Goal: Task Accomplishment & Management: Complete application form

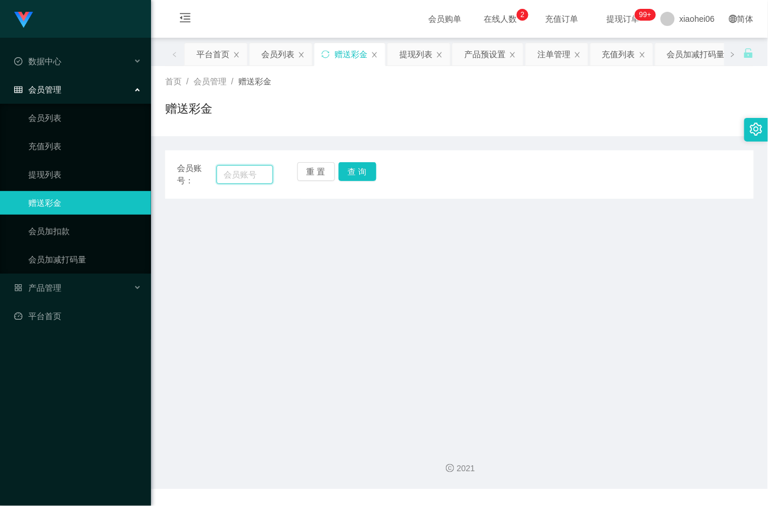
click at [239, 179] on input "text" at bounding box center [245, 174] width 57 height 19
paste input "97415856"
type input "97415856"
click at [366, 170] on button "查 询" at bounding box center [358, 171] width 38 height 19
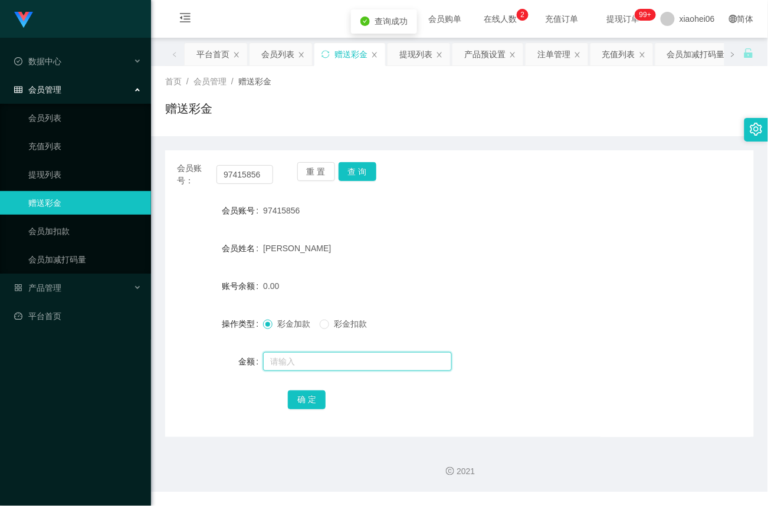
click at [314, 360] on input "text" at bounding box center [357, 361] width 189 height 19
type input "15"
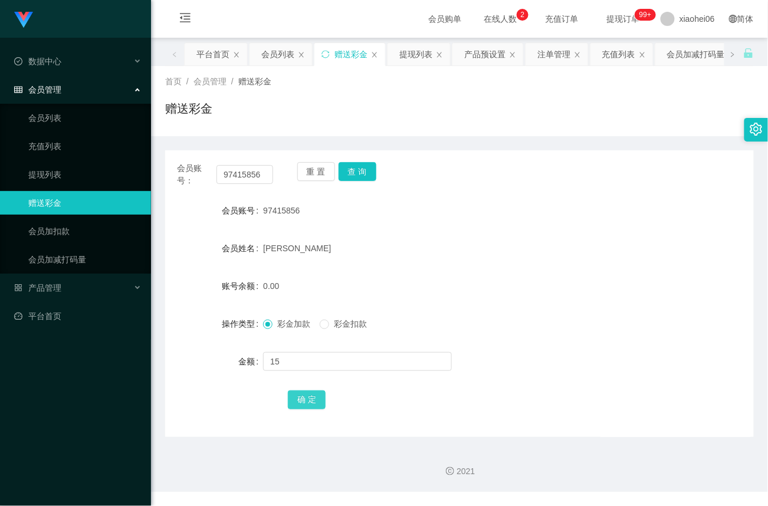
click at [310, 402] on button "确 定" at bounding box center [307, 400] width 38 height 19
drag, startPoint x: 266, startPoint y: 173, endPoint x: 65, endPoint y: 166, distance: 200.8
click at [65, 166] on section "Jingdong工作台代理端 数据中心 会员管理 会员列表 充值列表 提现列表 赠送彩金 会员加扣款 会员加减打码量 产品管理 平台首页 保存配置 重置配置 …" at bounding box center [384, 246] width 768 height 492
paste input "82829777"
type input "82829777"
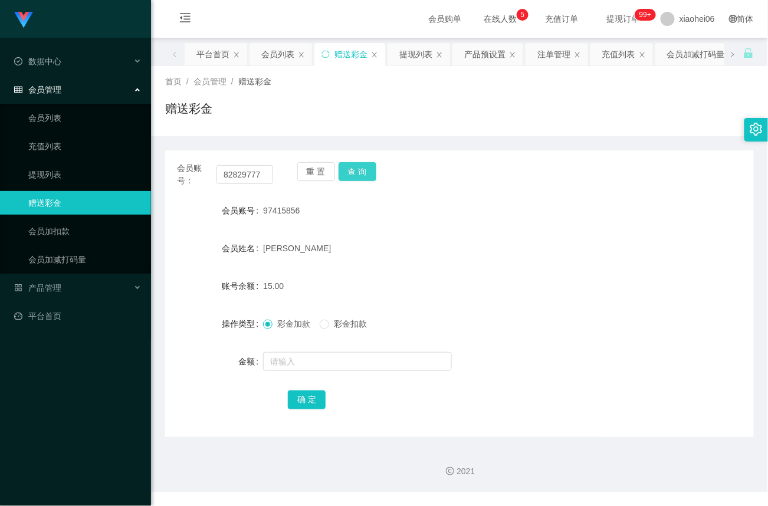
click at [362, 173] on button "查 询" at bounding box center [358, 171] width 38 height 19
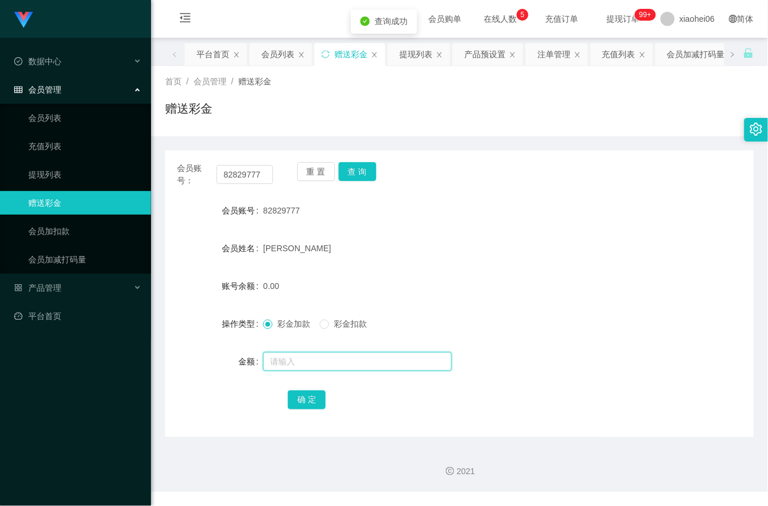
click at [300, 358] on input "text" at bounding box center [357, 361] width 189 height 19
type input "15"
click at [310, 399] on button "确 定" at bounding box center [307, 400] width 38 height 19
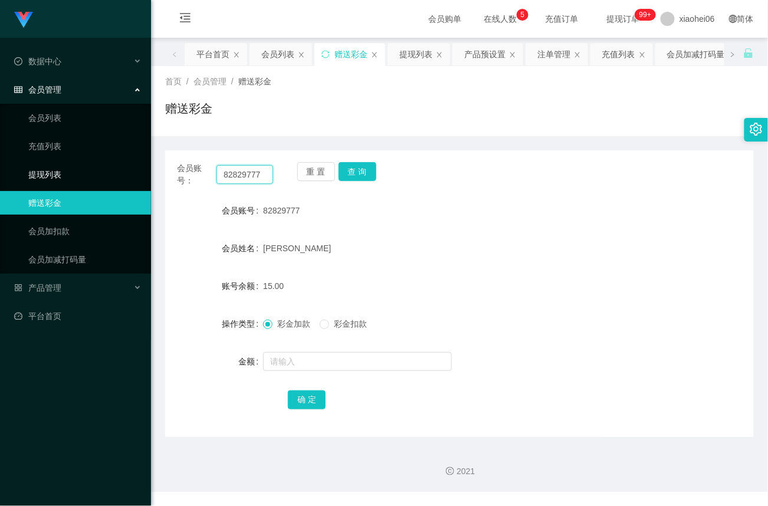
drag, startPoint x: 265, startPoint y: 172, endPoint x: 131, endPoint y: 175, distance: 134.0
click at [131, 175] on section "Jingdong工作台代理端 数据中心 会员管理 会员列表 充值列表 提现列表 赠送彩金 会员加扣款 会员加减打码量 产品管理 平台首页 保存配置 重置配置 …" at bounding box center [384, 246] width 768 height 492
paste input "97415856"
type input "97415856"
drag, startPoint x: 368, startPoint y: 166, endPoint x: 359, endPoint y: 202, distance: 37.1
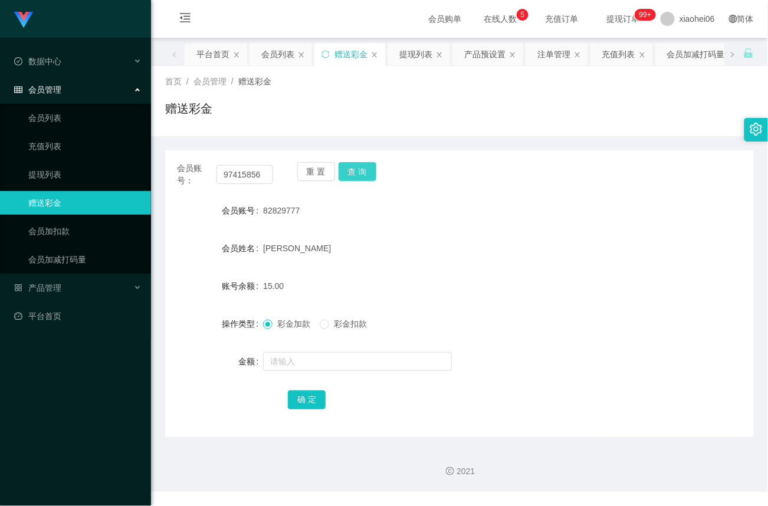
click at [367, 166] on button "查 询" at bounding box center [358, 171] width 38 height 19
drag, startPoint x: 363, startPoint y: 179, endPoint x: 343, endPoint y: 238, distance: 62.3
click at [363, 180] on button "查 询" at bounding box center [358, 171] width 38 height 19
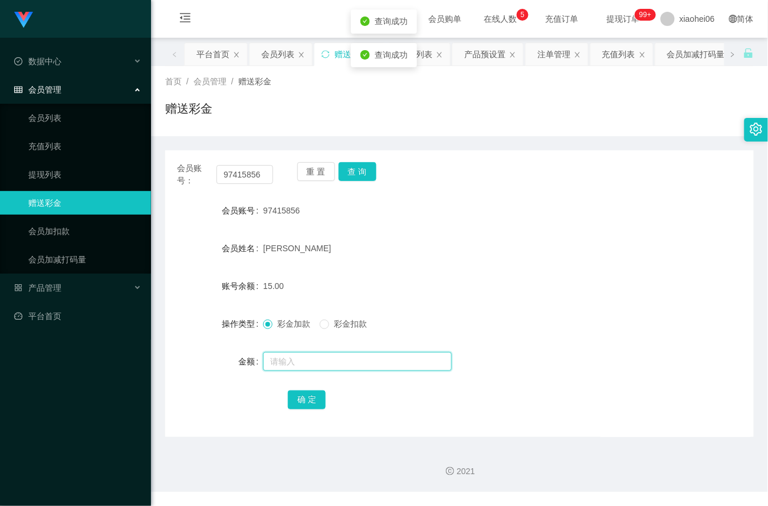
click at [329, 360] on input "text" at bounding box center [357, 361] width 189 height 19
type input "8"
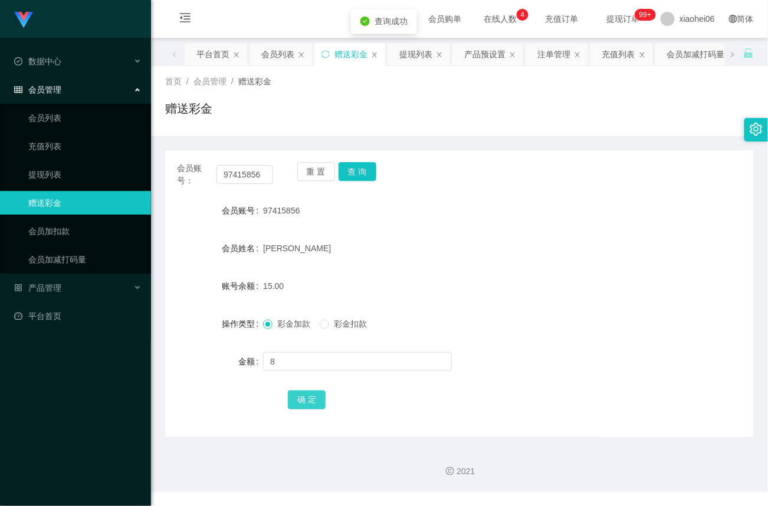
click at [312, 399] on button "确 定" at bounding box center [307, 400] width 38 height 19
drag, startPoint x: 267, startPoint y: 178, endPoint x: 135, endPoint y: 175, distance: 132.2
click at [135, 175] on section "Jingdong工作台代理端 数据中心 会员管理 会员列表 充值列表 提现列表 赠送彩金 会员加扣款 会员加减打码量 产品管理 平台首页 保存配置 重置配置 …" at bounding box center [384, 246] width 768 height 492
paste input "82829777"
type input "82829777"
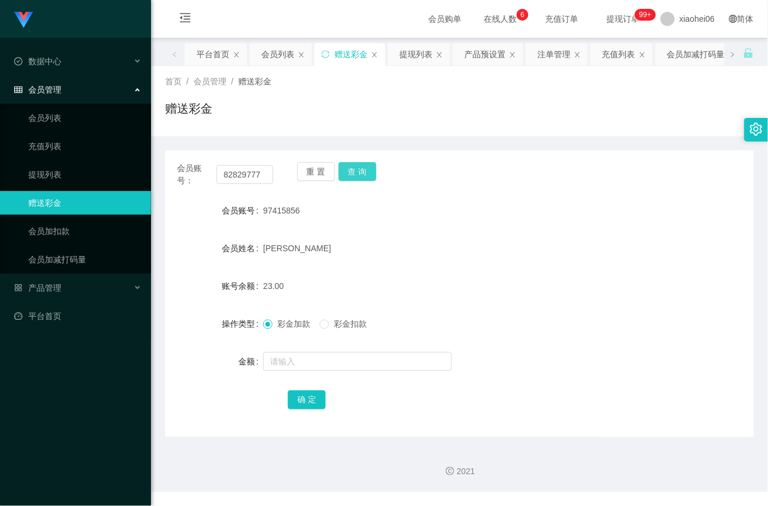
drag, startPoint x: 369, startPoint y: 176, endPoint x: 362, endPoint y: 194, distance: 19.3
click at [369, 176] on button "查 询" at bounding box center [358, 171] width 38 height 19
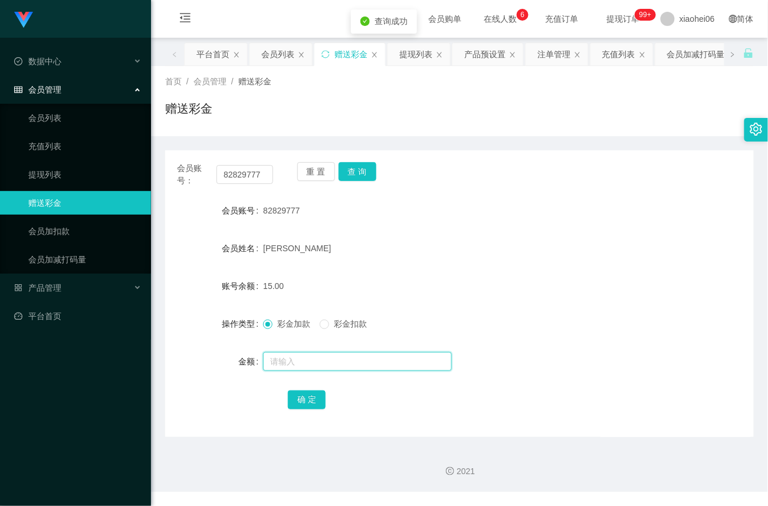
click at [304, 366] on input "text" at bounding box center [357, 361] width 189 height 19
type input "8"
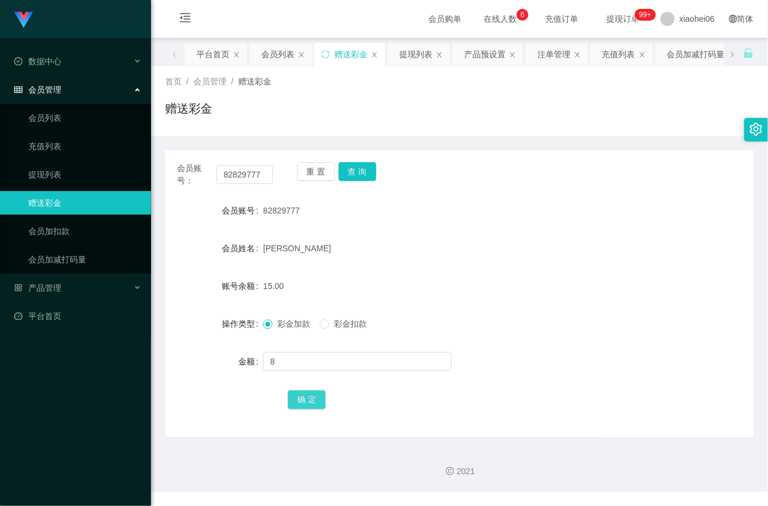
click at [317, 399] on button "确 定" at bounding box center [307, 400] width 38 height 19
drag, startPoint x: 270, startPoint y: 173, endPoint x: 38, endPoint y: 170, distance: 231.3
click at [38, 170] on section "Jingdong工作台代理端 数据中心 会员管理 会员列表 充值列表 提现列表 赠送彩金 会员加扣款 会员加减打码量 产品管理 平台首页 保存配置 重置配置 …" at bounding box center [384, 246] width 768 height 492
click at [369, 171] on button "查 询" at bounding box center [358, 171] width 38 height 19
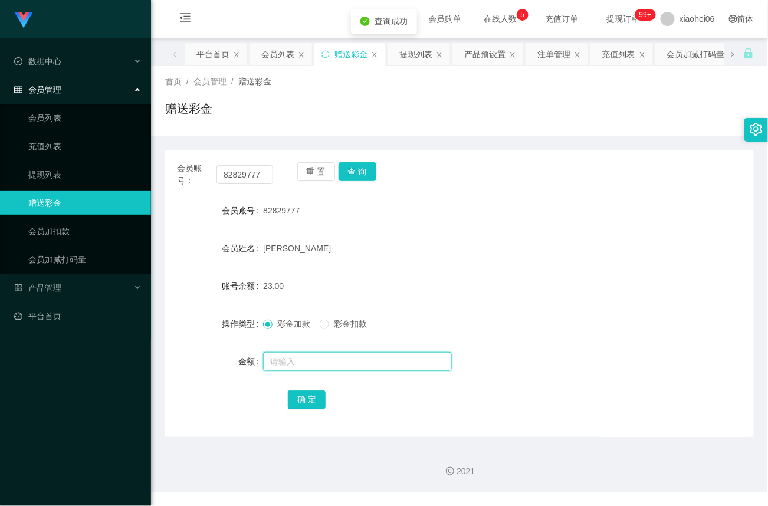
click at [301, 363] on input "text" at bounding box center [357, 361] width 189 height 19
type input "8"
click at [301, 401] on button "确 定" at bounding box center [307, 400] width 38 height 19
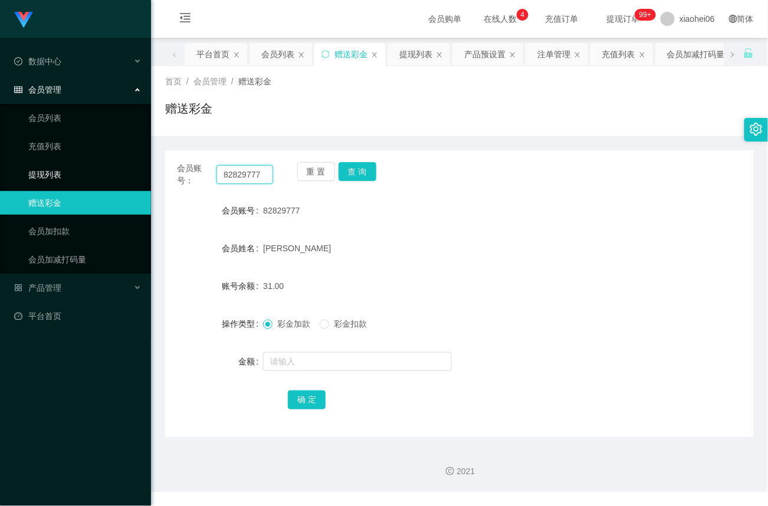
drag, startPoint x: 268, startPoint y: 173, endPoint x: 119, endPoint y: 168, distance: 149.4
click at [119, 168] on section "Jingdong工作台代理端 数据中心 会员管理 会员列表 充值列表 提现列表 赠送彩金 会员加扣款 会员加减打码量 产品管理 平台首页 保存配置 重置配置 …" at bounding box center [384, 246] width 768 height 492
paste input "97415856"
type input "97415856"
click at [356, 168] on button "查 询" at bounding box center [358, 171] width 38 height 19
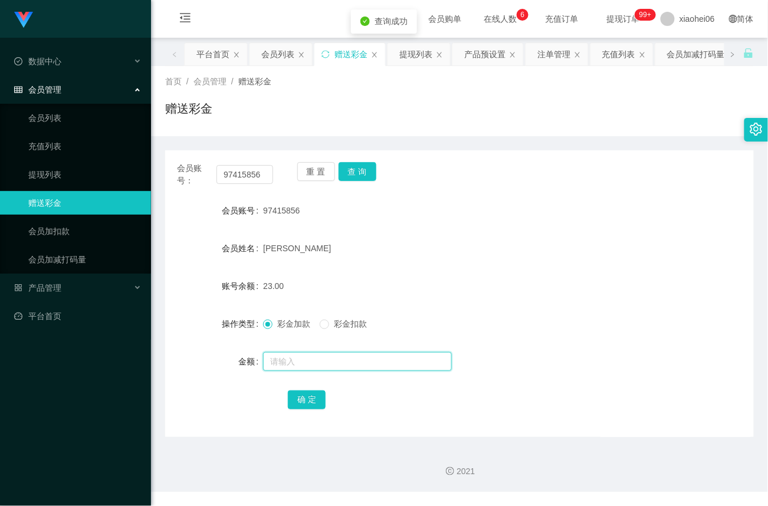
click at [299, 366] on input "text" at bounding box center [357, 361] width 189 height 19
type input "8"
drag, startPoint x: 310, startPoint y: 395, endPoint x: 345, endPoint y: 368, distance: 44.1
click at [310, 395] on button "确 定" at bounding box center [307, 400] width 38 height 19
